Goal: Check status

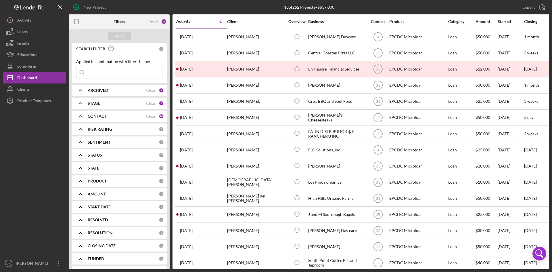
click at [259, 57] on div "[PERSON_NAME]" at bounding box center [256, 52] width 58 height 15
